Goal: Information Seeking & Learning: Understand process/instructions

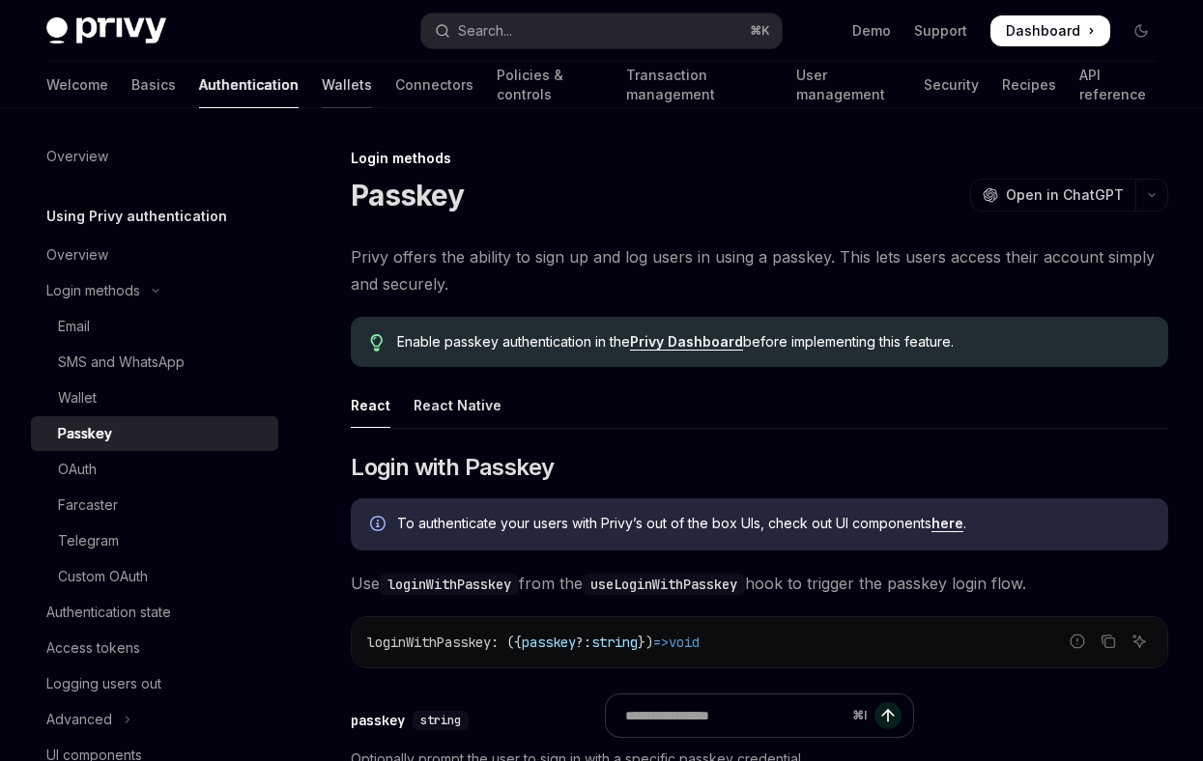
click at [322, 87] on link "Wallets" at bounding box center [347, 85] width 50 height 46
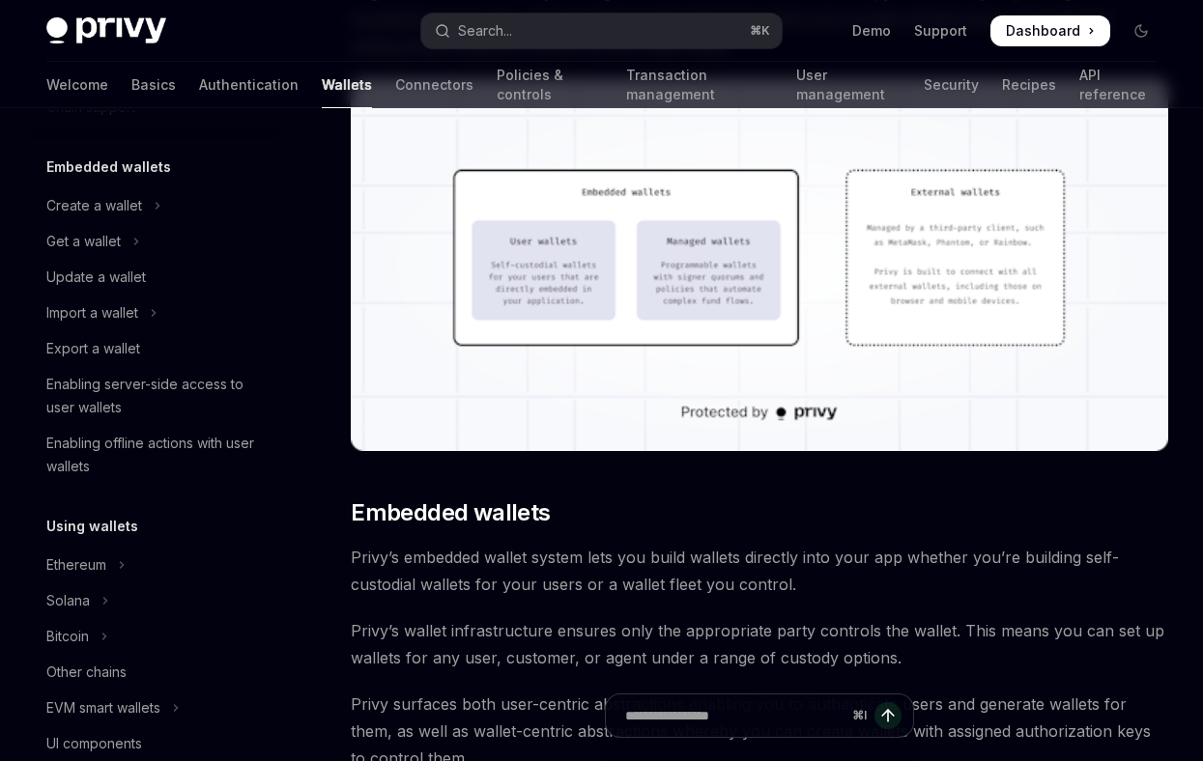
scroll to position [609, 0]
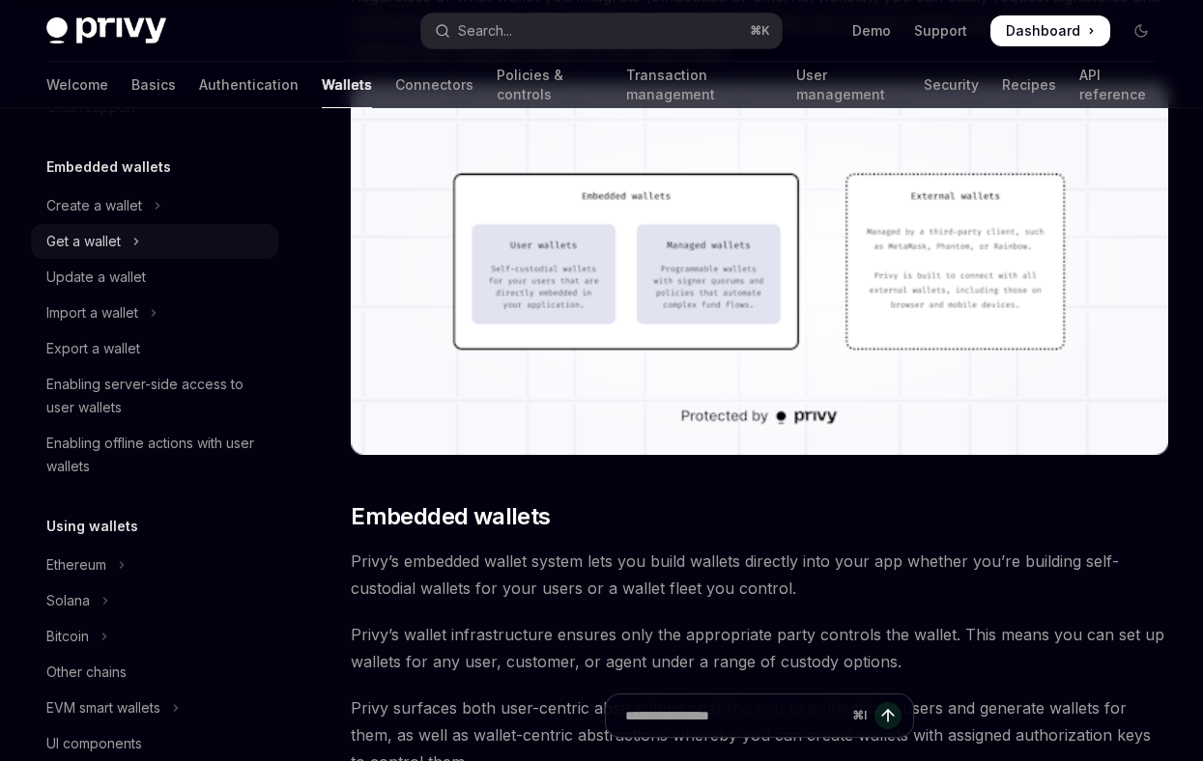
click at [115, 238] on div "Get a wallet" at bounding box center [83, 241] width 74 height 23
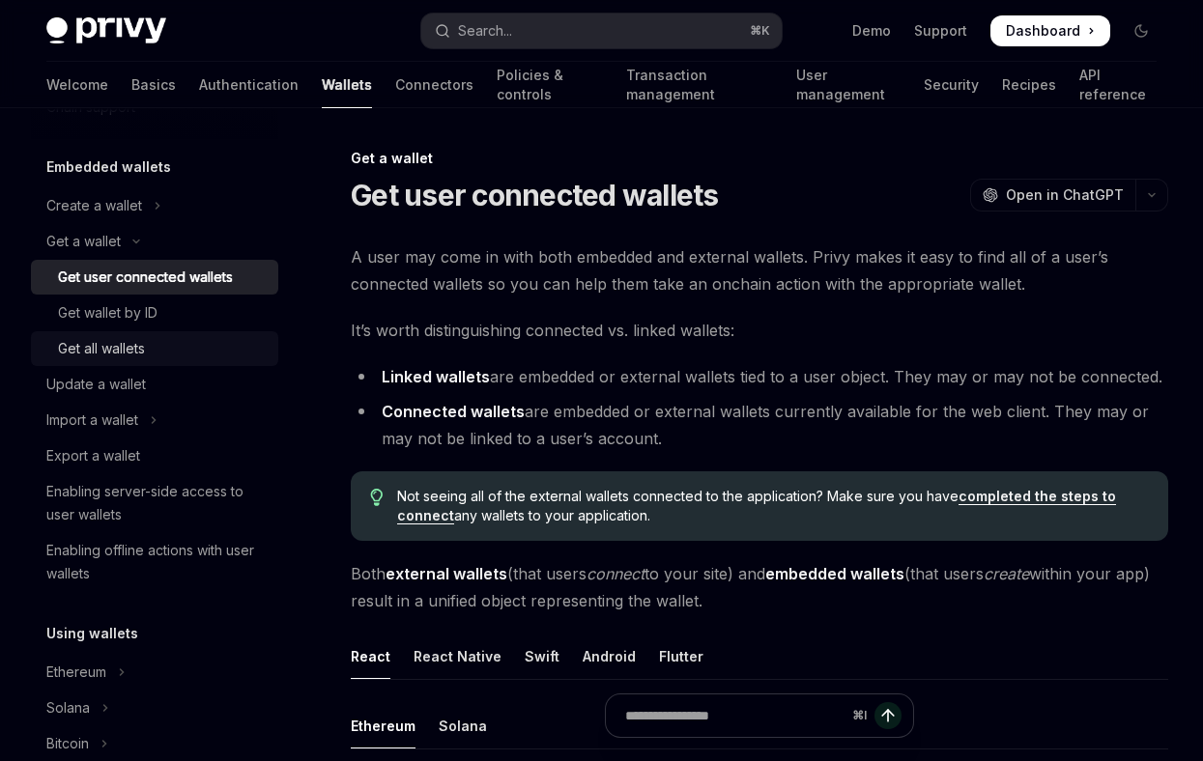
click at [151, 352] on div "Get all wallets" at bounding box center [162, 348] width 209 height 23
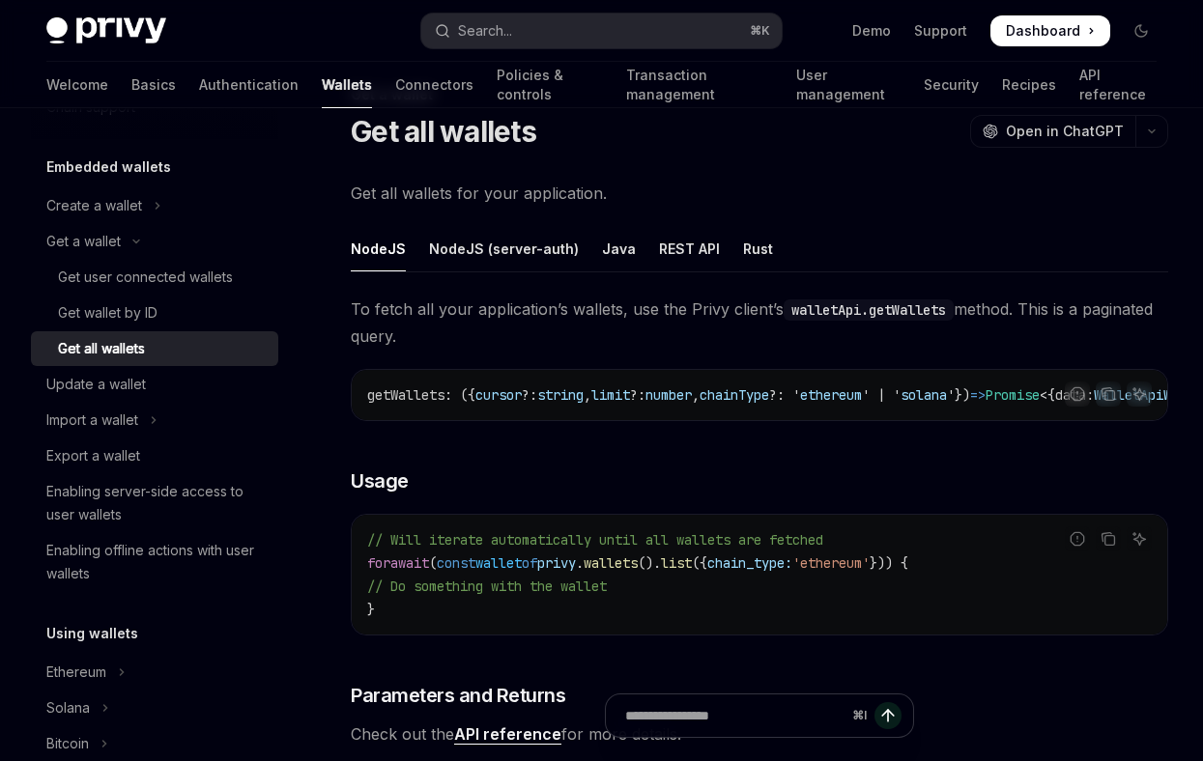
scroll to position [61, 0]
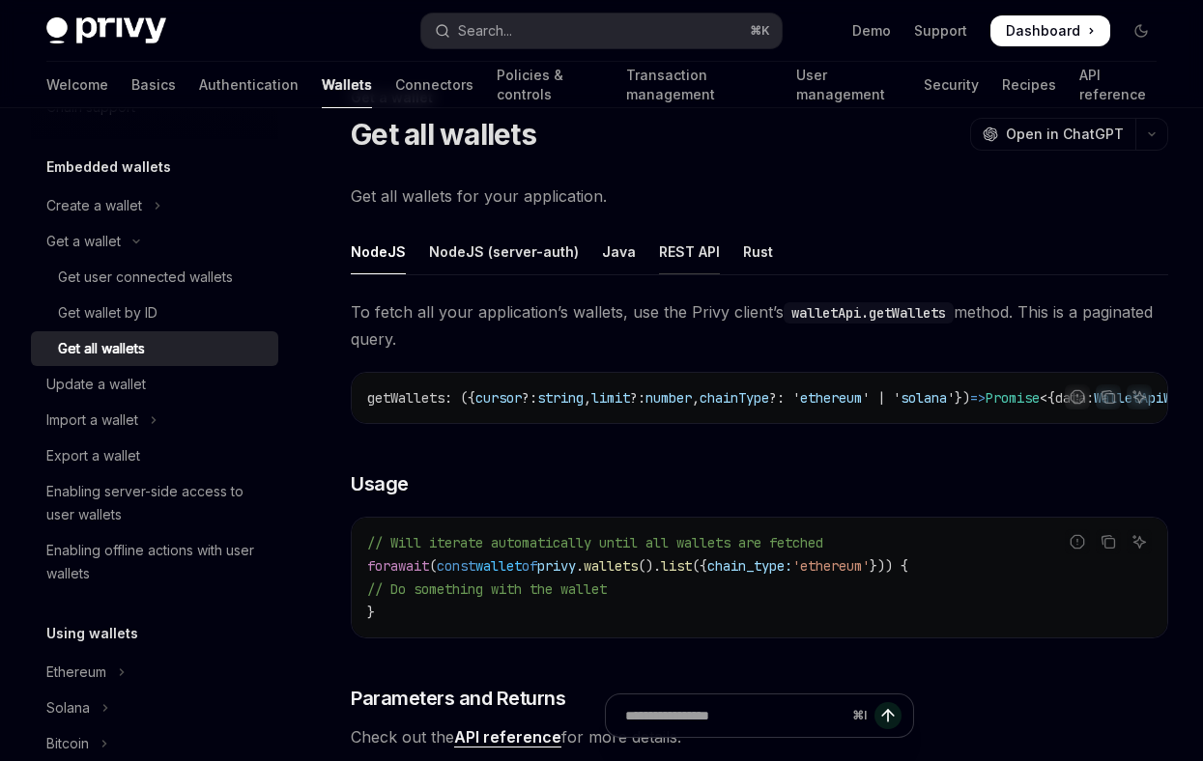
click at [659, 259] on div "REST API" at bounding box center [689, 251] width 61 height 45
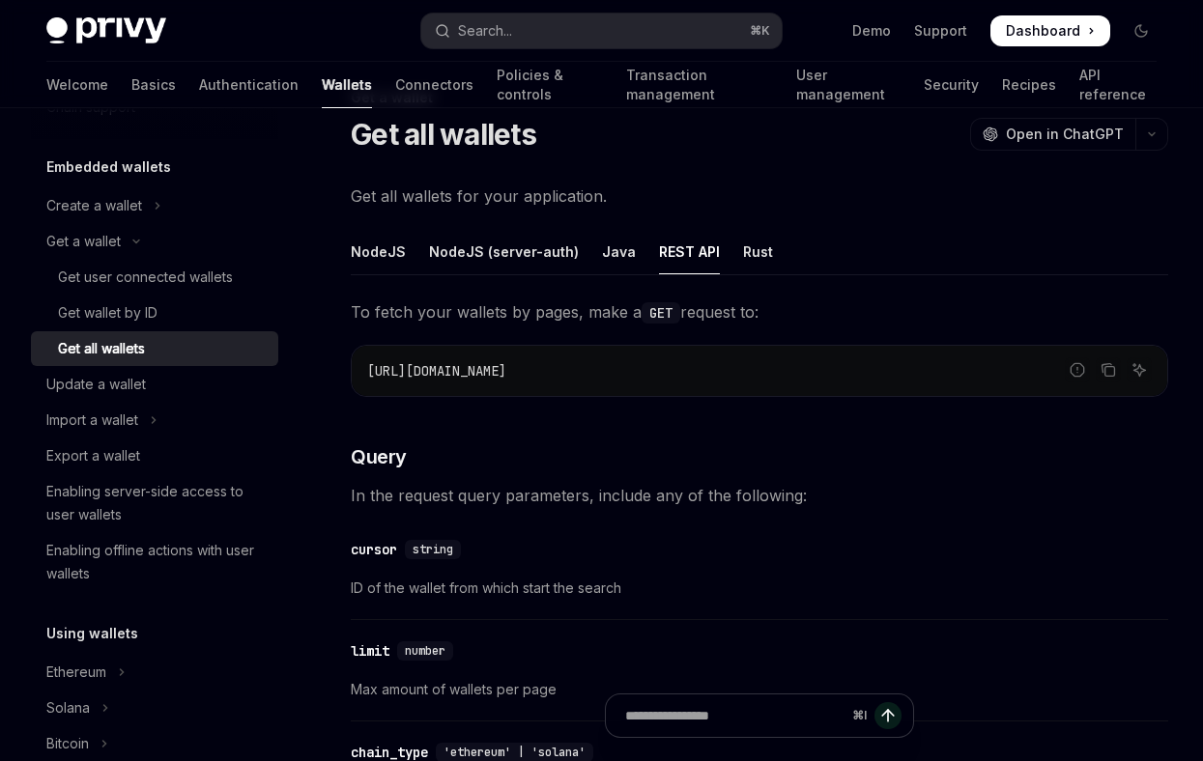
scroll to position [91, 0]
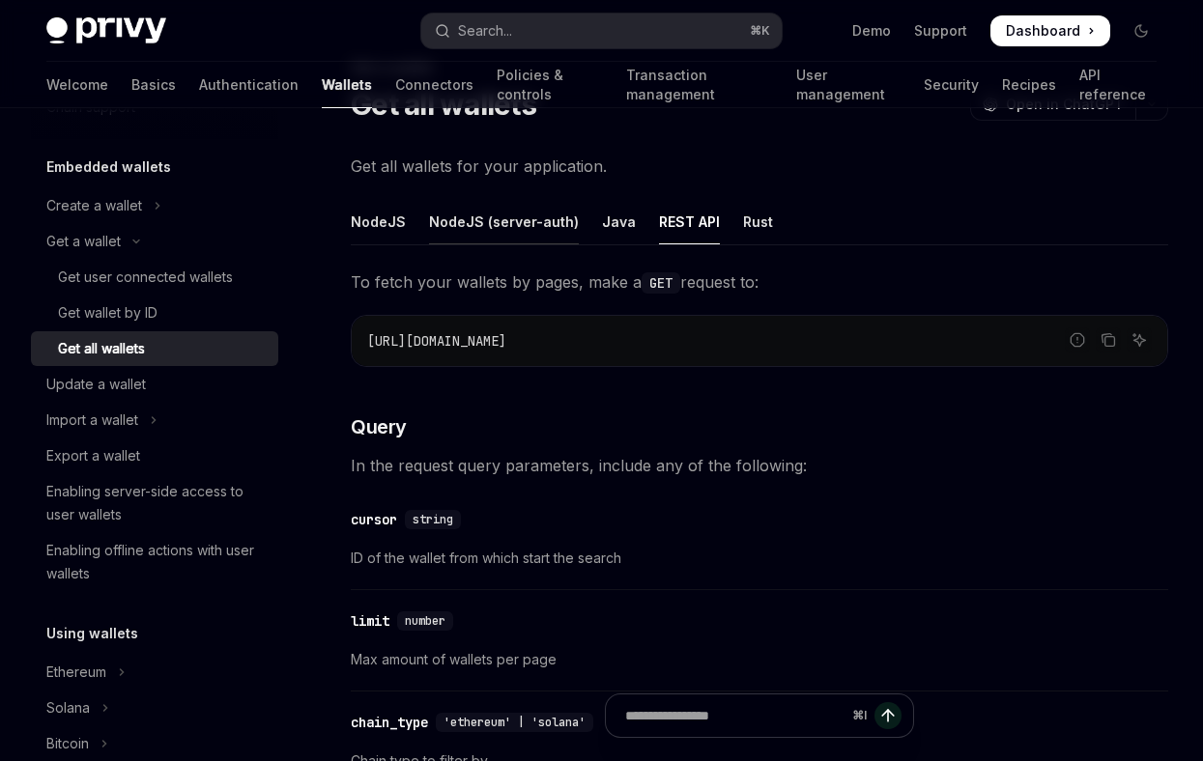
click at [478, 222] on div "NodeJS (server-auth)" at bounding box center [504, 221] width 150 height 45
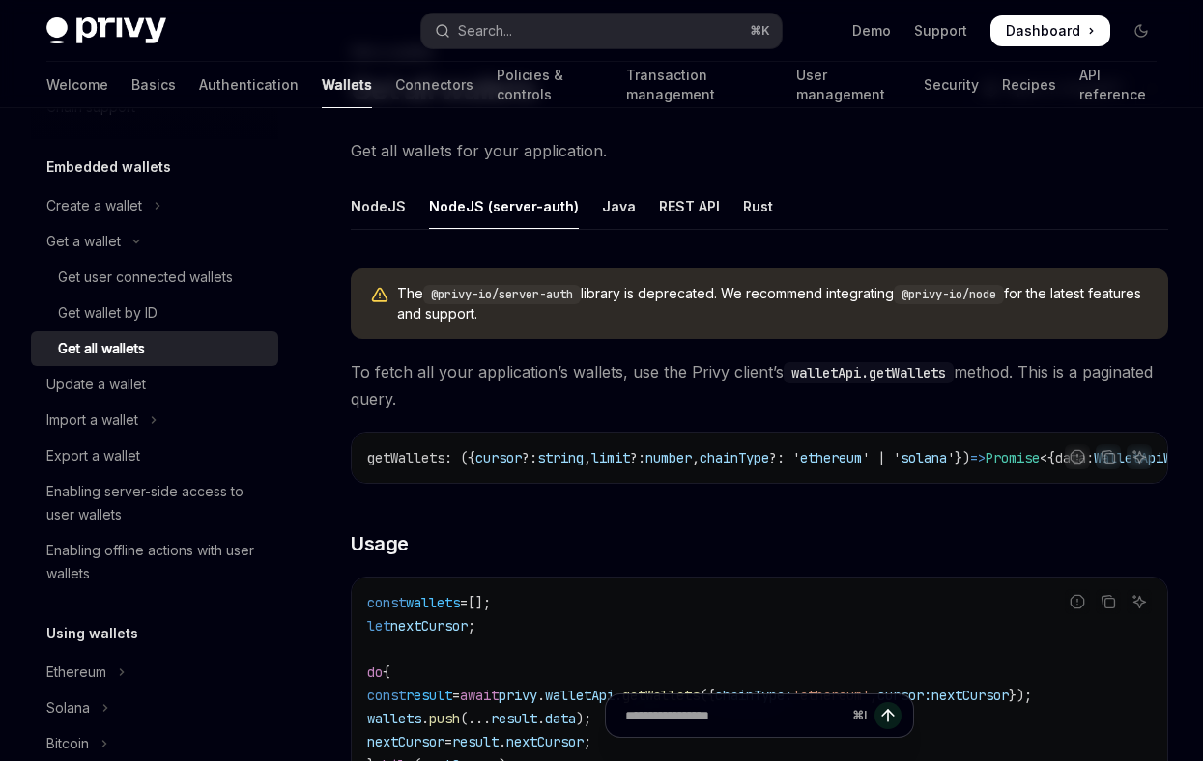
scroll to position [103, 0]
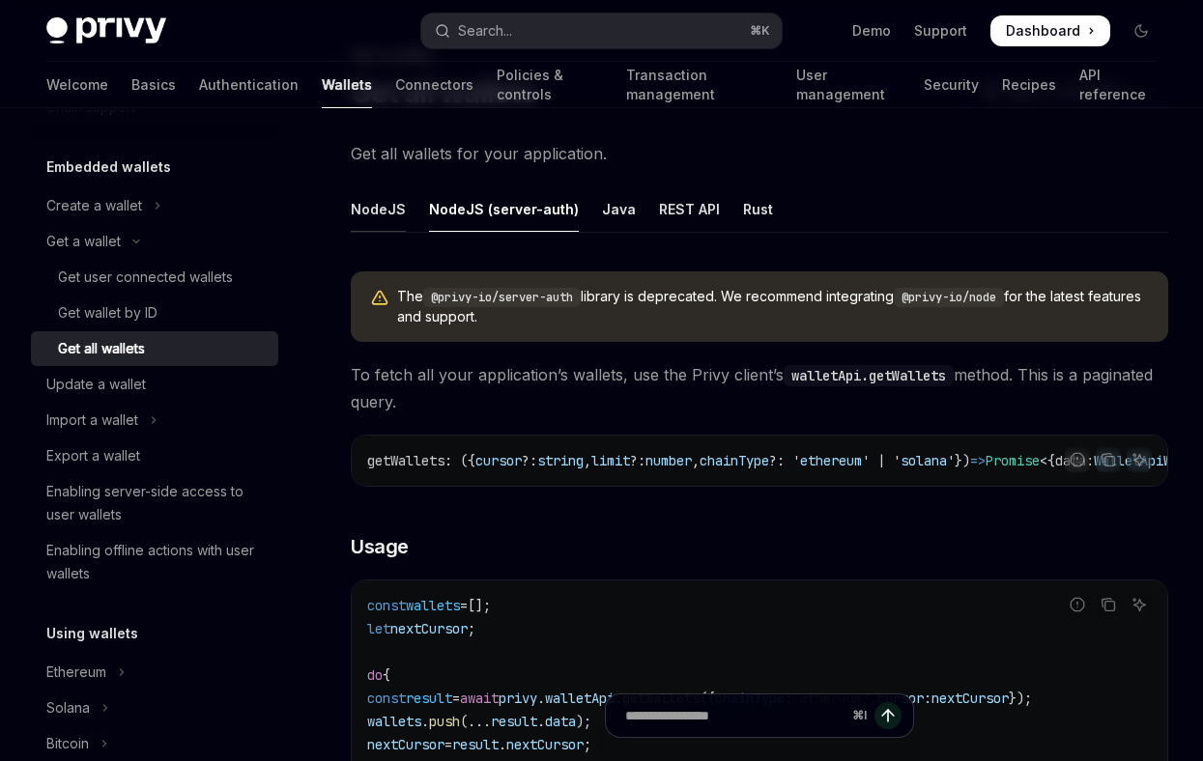
click at [387, 215] on div "NodeJS" at bounding box center [378, 208] width 55 height 45
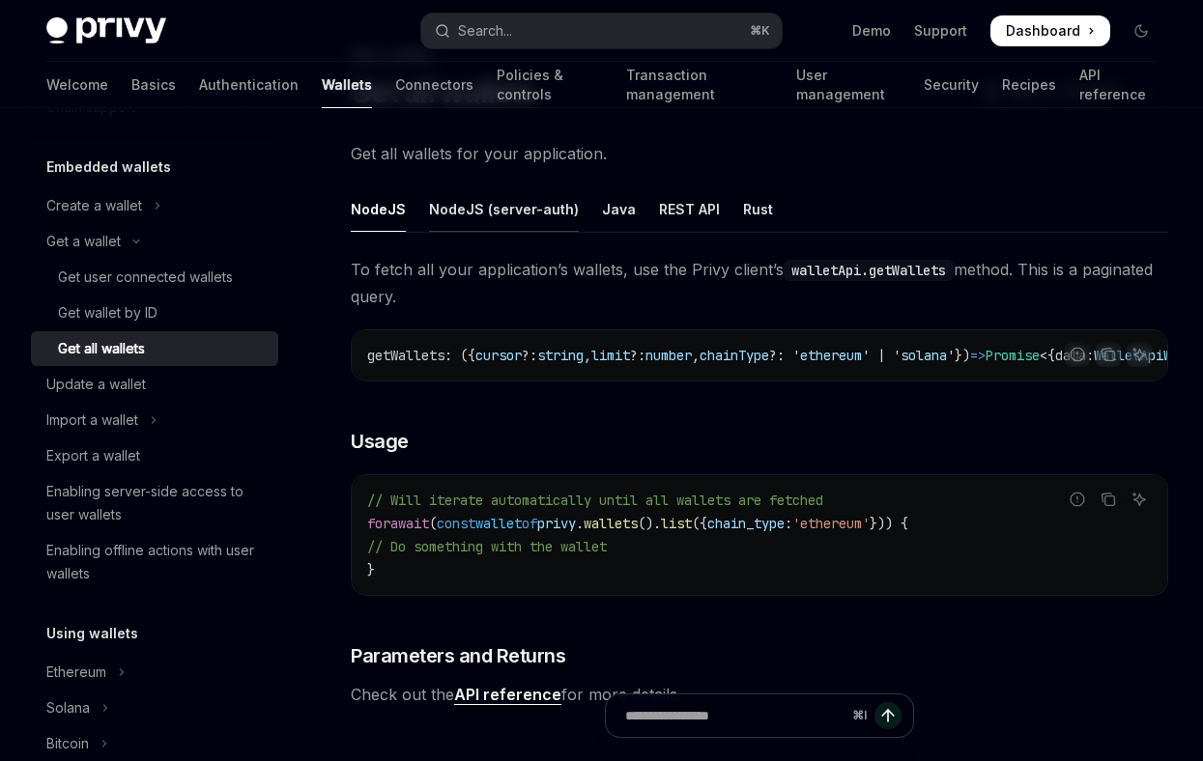
click at [452, 229] on div "NodeJS (server-auth)" at bounding box center [504, 208] width 150 height 45
type textarea "*"
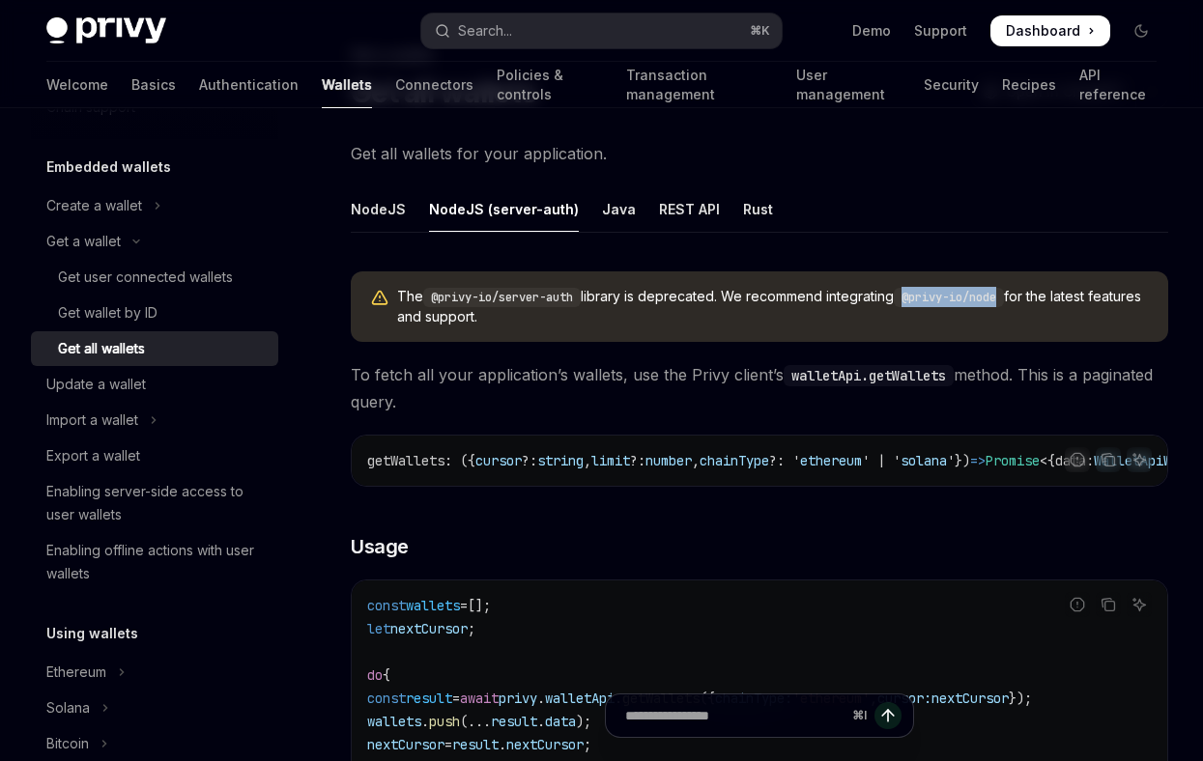
drag, startPoint x: 1016, startPoint y: 301, endPoint x: 917, endPoint y: 297, distance: 98.7
click at [917, 297] on code "@privy-io/node" at bounding box center [949, 297] width 110 height 19
copy code "@privy-io/node"
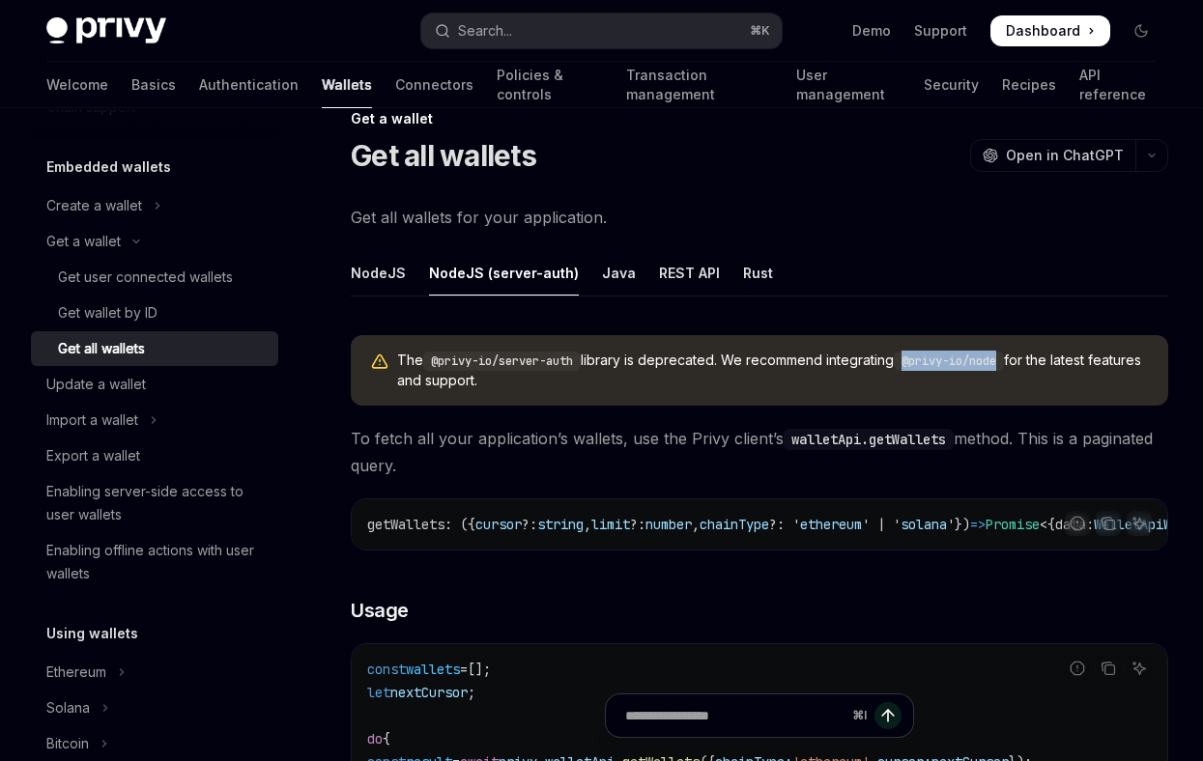
scroll to position [17, 0]
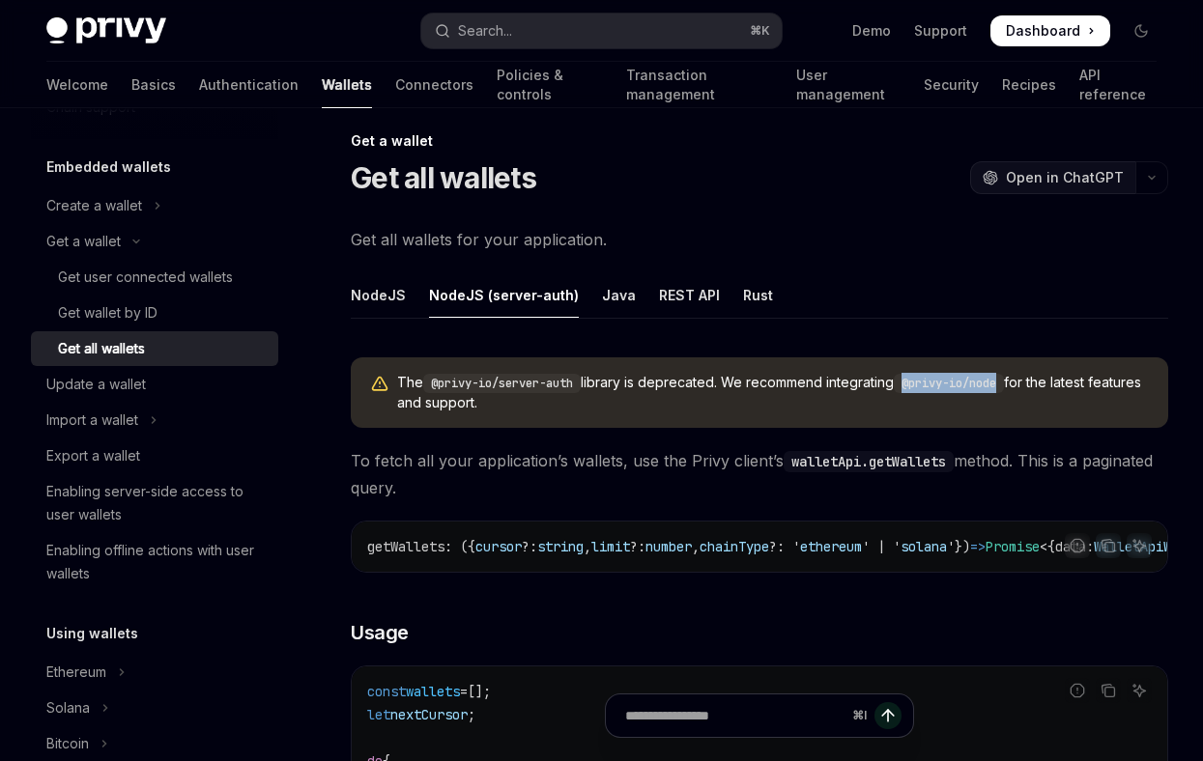
click at [1074, 170] on span "Open in ChatGPT" at bounding box center [1065, 177] width 118 height 19
